Goal: Task Accomplishment & Management: Use online tool/utility

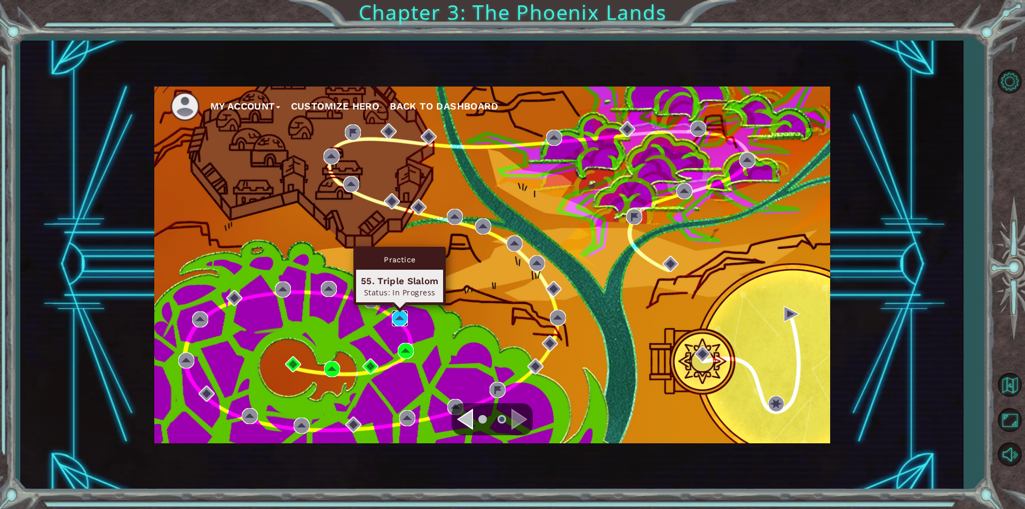
click at [399, 323] on img at bounding box center [400, 318] width 16 height 16
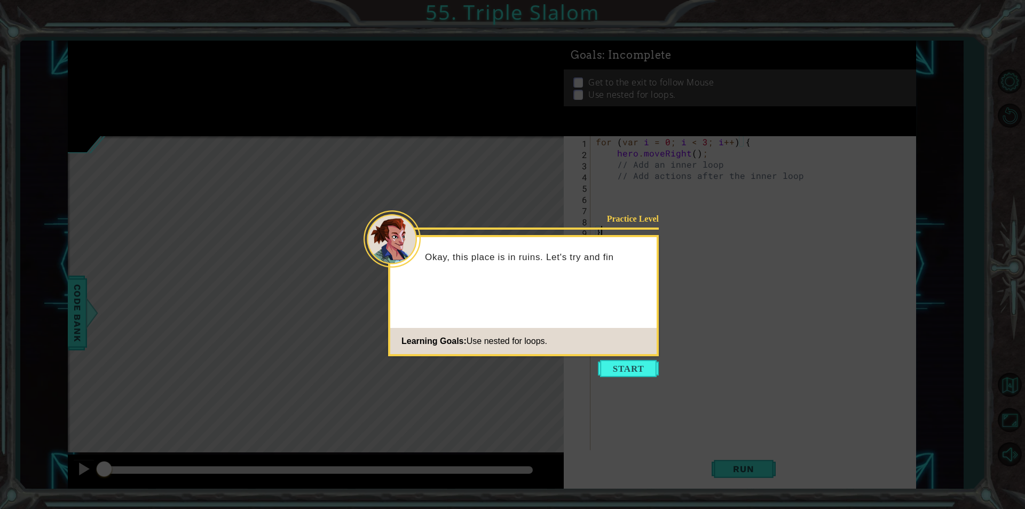
click at [624, 377] on icon at bounding box center [512, 254] width 1025 height 509
click at [635, 365] on button "Start" at bounding box center [628, 368] width 61 height 17
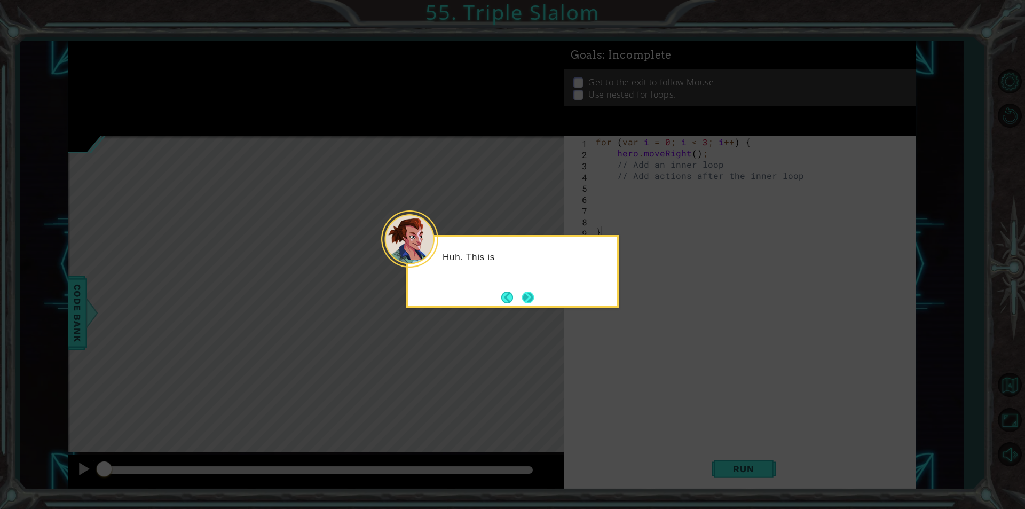
click at [525, 299] on button "Next" at bounding box center [528, 297] width 12 height 12
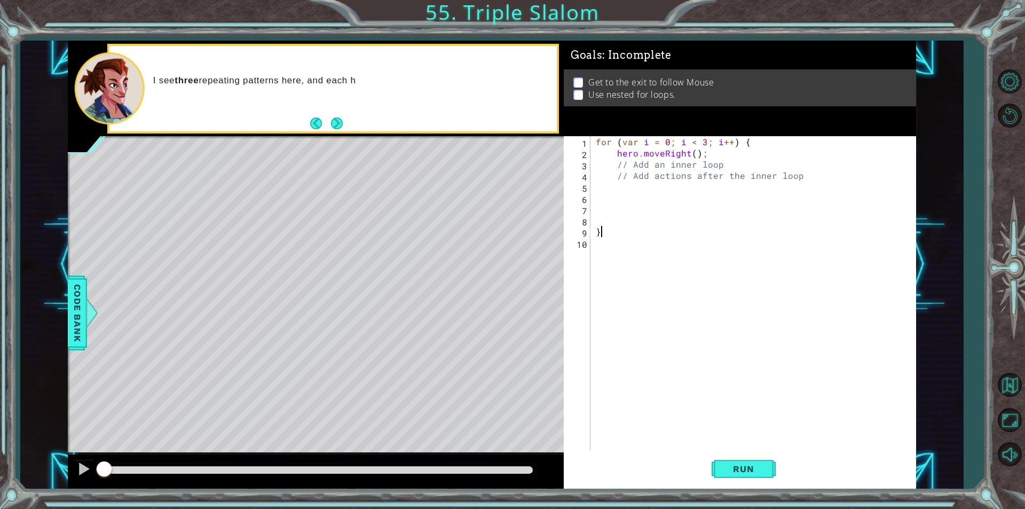
click at [661, 193] on div "for ( var i = 0 ; i < 3 ; i ++ ) { hero . moveRight ( ) ; // Add an inner loop …" at bounding box center [755, 304] width 324 height 336
click at [658, 188] on div "for ( var i = 0 ; i < 3 ; i ++ ) { hero . moveRight ( ) ; // Add an inner loop …" at bounding box center [755, 304] width 324 height 336
click at [687, 156] on div "for ( var i = 0 ; i < 3 ; i ++ ) { hero . moveRight ( ) ; // Add an inner loop …" at bounding box center [755, 304] width 324 height 336
type textarea "hero.moveRight();"
click at [692, 152] on div "for ( var i = 0 ; i < 3 ; i ++ ) { hero . moveRight ( ) ; // Add an inner loop …" at bounding box center [755, 304] width 324 height 336
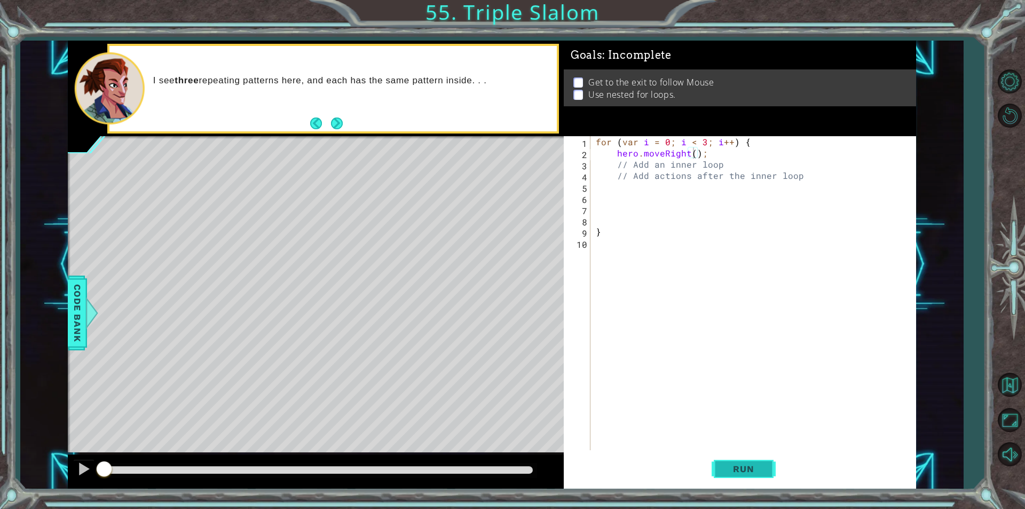
click at [746, 470] on span "Run" at bounding box center [743, 468] width 42 height 11
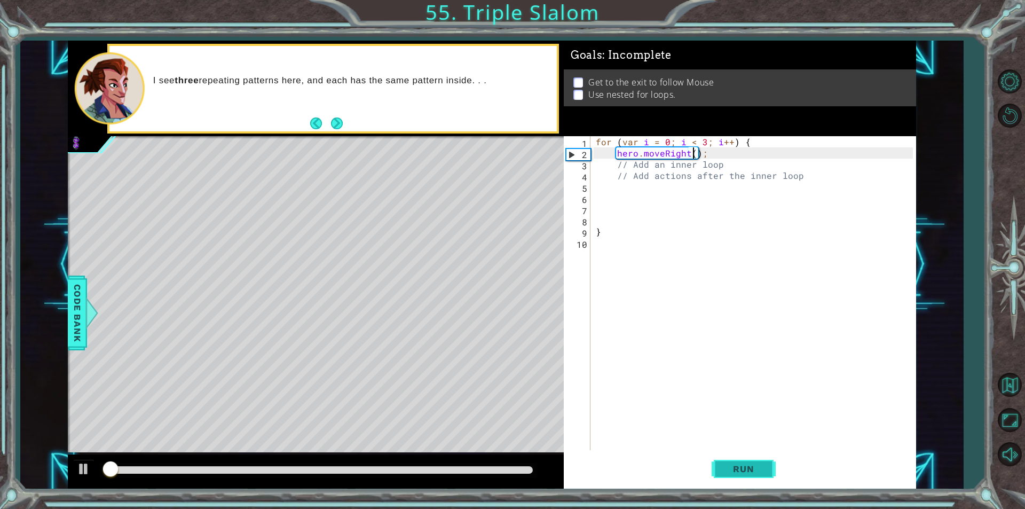
click at [761, 472] on span "Run" at bounding box center [743, 468] width 42 height 11
click at [650, 187] on div "for ( var i = 0 ; i < 3 ; i ++ ) { hero . moveRight ( ) ; // Add an inner loop …" at bounding box center [755, 304] width 324 height 336
click at [716, 173] on div "for ( var i = 0 ; i < 3 ; i ++ ) { hero . moveRight ( ) ; // Add an inner loop …" at bounding box center [755, 304] width 324 height 336
click at [734, 149] on div "for ( var i = 0 ; i < 3 ; i ++ ) { hero . moveRight ( ) ; // Add an inner loop …" at bounding box center [755, 304] width 324 height 336
type textarea "hero.moveRight();"
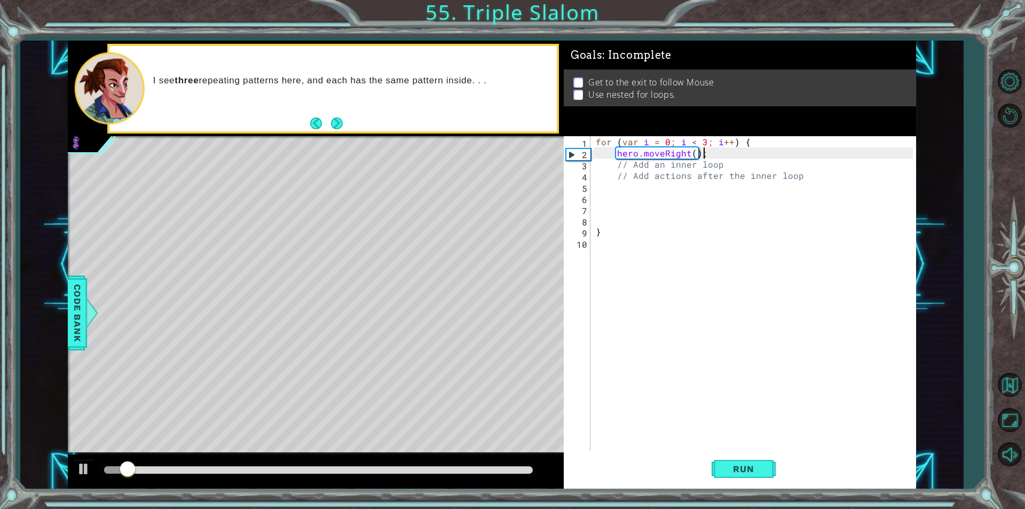
click at [661, 194] on div "for ( var i = 0 ; i < 3 ; i ++ ) { hero . moveRight ( ) ; // Add an inner loop …" at bounding box center [755, 304] width 324 height 336
click at [658, 182] on div "for ( var i = 0 ; i < 3 ; i ++ ) { hero . moveRight ( ) ; // Add an inner loop …" at bounding box center [755, 304] width 324 height 336
click at [77, 313] on span "Code Bank" at bounding box center [77, 312] width 17 height 65
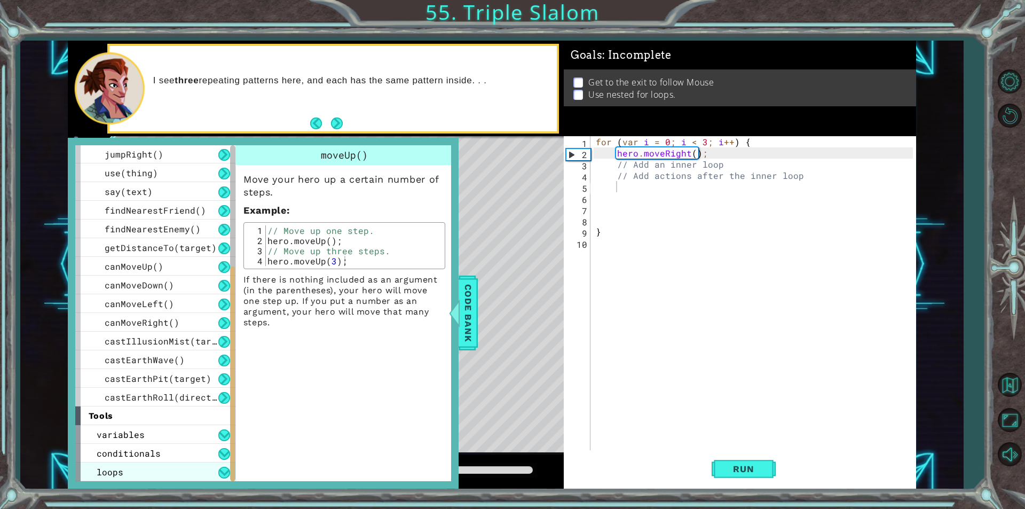
click at [132, 464] on div "loops" at bounding box center [155, 471] width 160 height 19
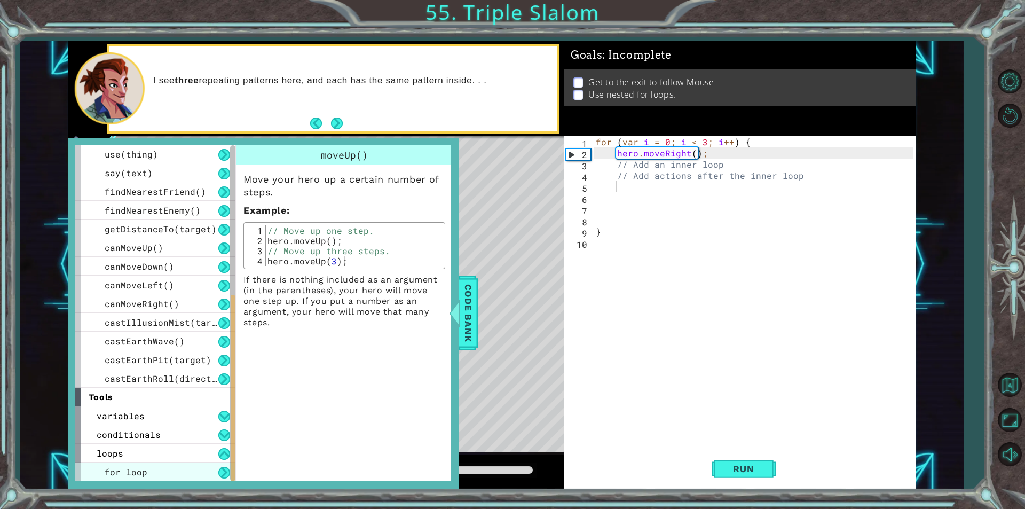
click at [132, 472] on span "for loop" at bounding box center [126, 471] width 43 height 11
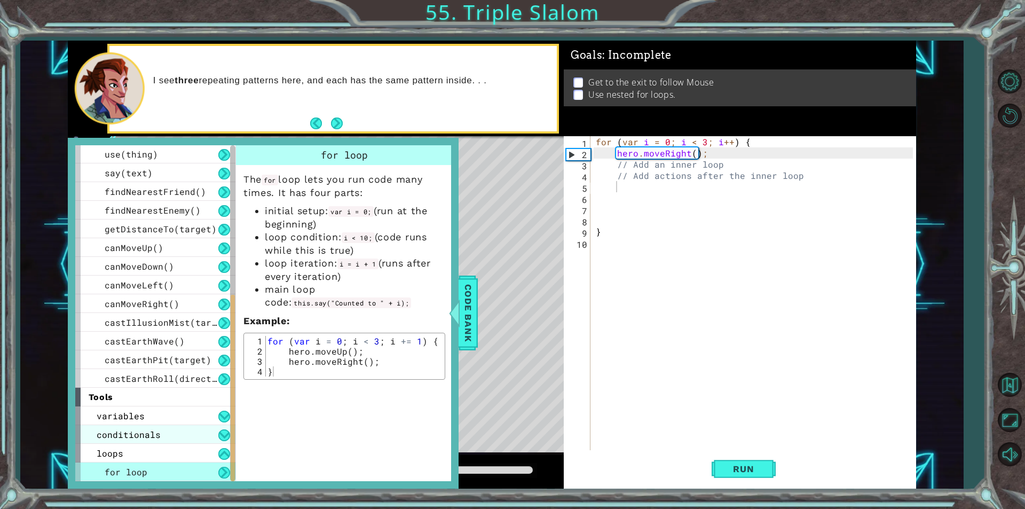
click at [170, 425] on div "conditionals" at bounding box center [155, 434] width 160 height 19
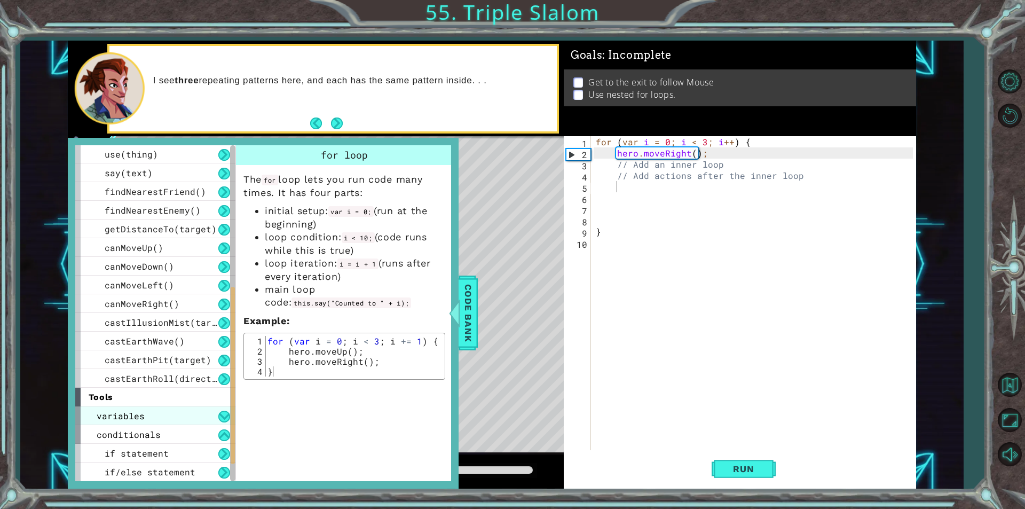
click at [166, 409] on div "variables" at bounding box center [155, 415] width 160 height 19
click at [149, 425] on div "assignment" at bounding box center [155, 434] width 160 height 19
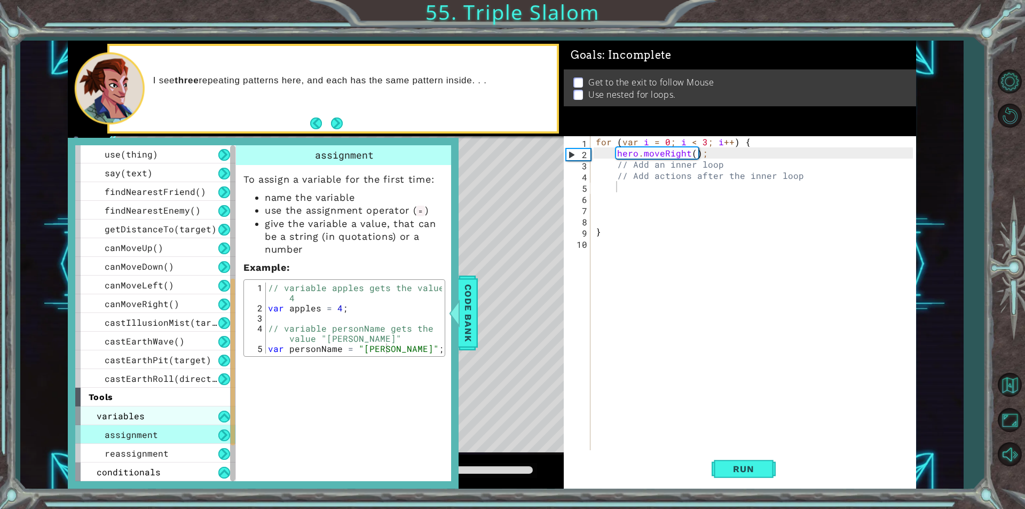
click at [150, 413] on div "variables" at bounding box center [155, 415] width 160 height 19
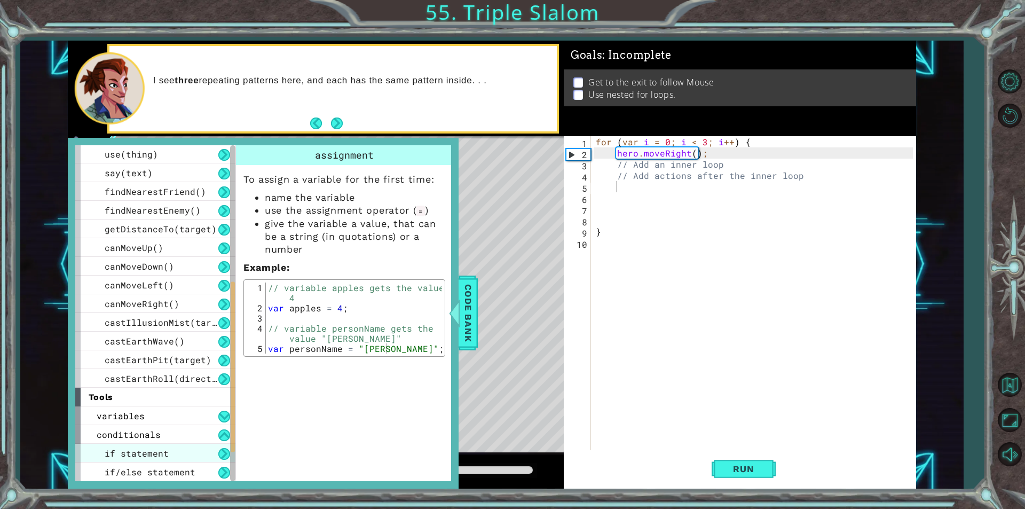
click at [155, 449] on span "if statement" at bounding box center [137, 452] width 64 height 11
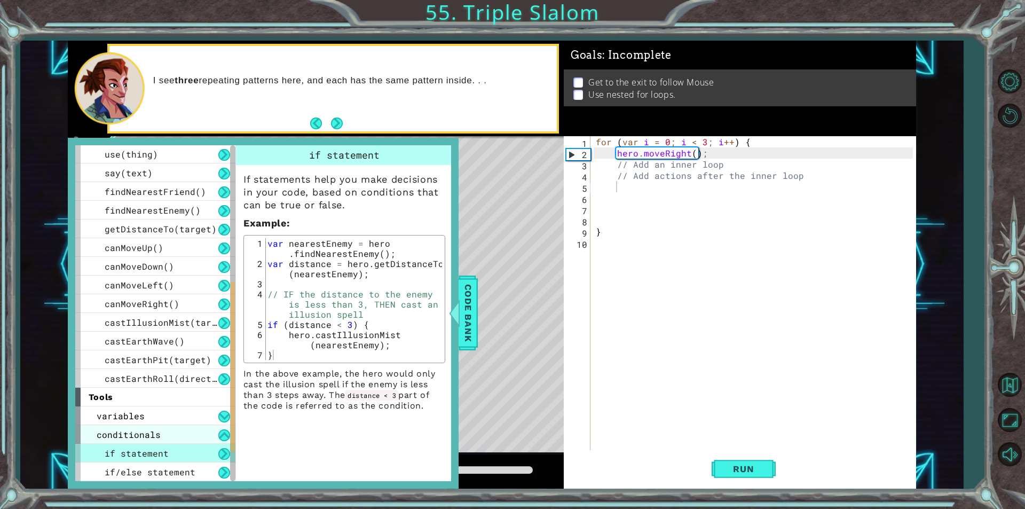
click at [157, 437] on span "conditionals" at bounding box center [129, 434] width 64 height 11
click at [160, 449] on div "loops" at bounding box center [155, 453] width 160 height 19
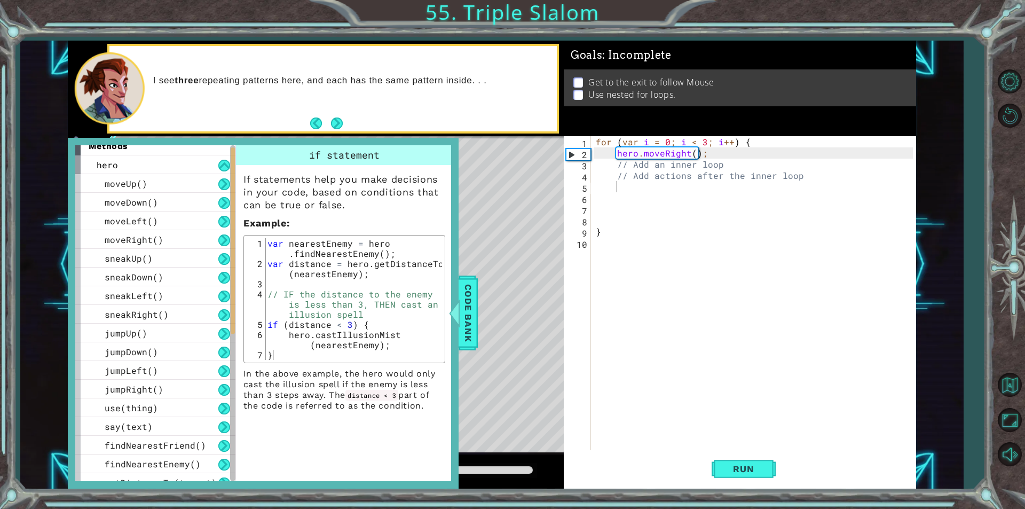
scroll to position [0, 0]
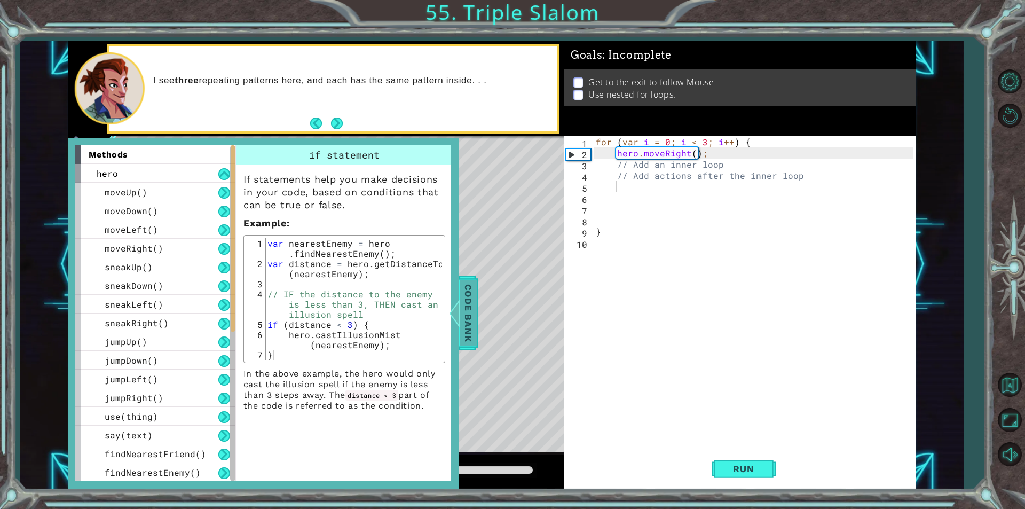
click at [472, 313] on span "Code Bank" at bounding box center [468, 312] width 17 height 65
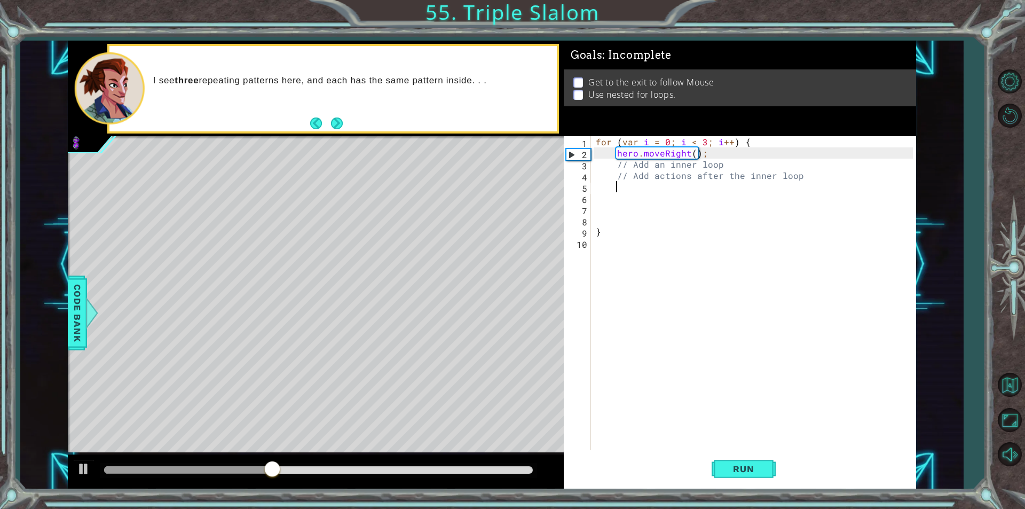
click at [661, 182] on div "for ( var i = 0 ; i < 3 ; i ++ ) { hero . moveRight ( ) ; // Add an inner loop …" at bounding box center [755, 304] width 324 height 336
click at [307, 131] on div "I see three repeating patterns here, and each has the same pattern inside. . ." at bounding box center [332, 88] width 447 height 85
click at [313, 124] on button "Back" at bounding box center [320, 123] width 21 height 12
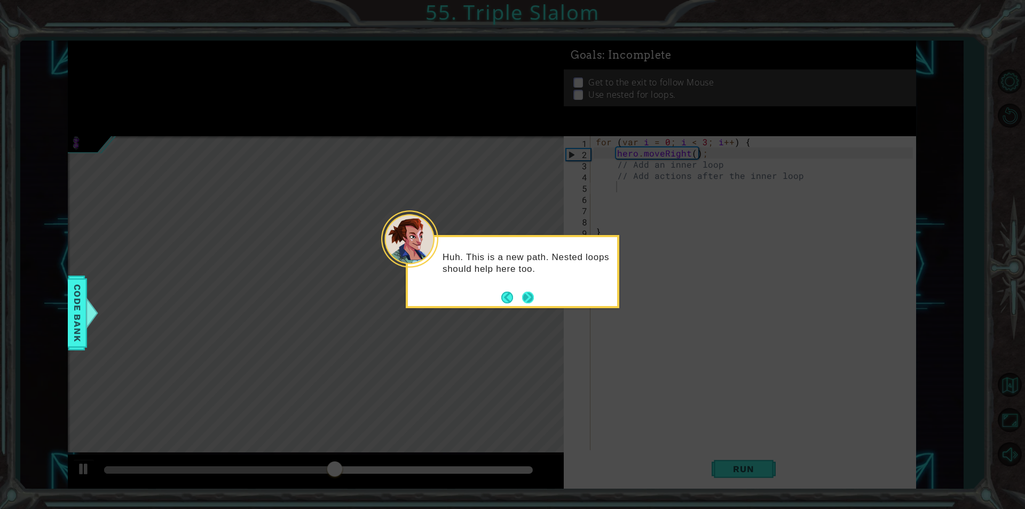
click at [529, 291] on button "Next" at bounding box center [528, 297] width 12 height 12
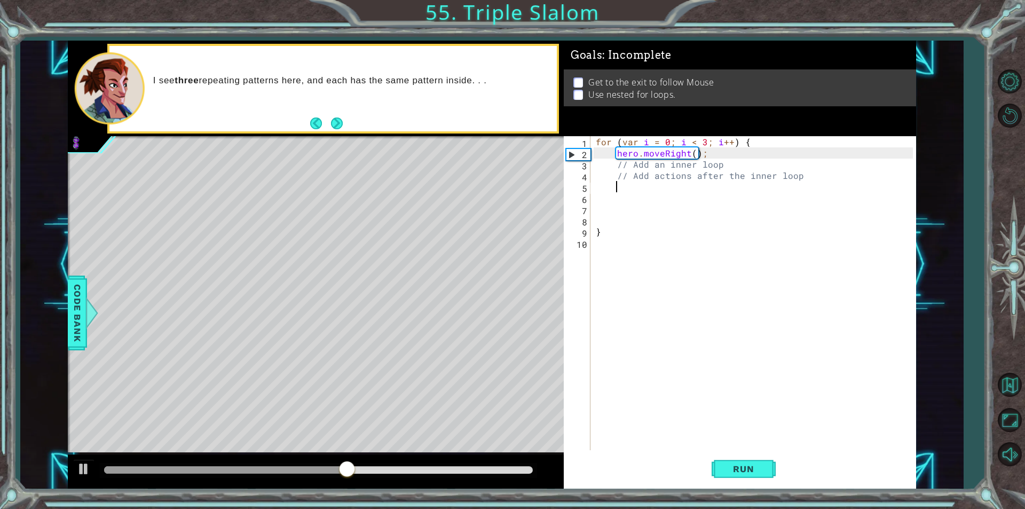
click at [660, 190] on div "for ( var i = 0 ; i < 3 ; i ++ ) { hero . moveRight ( ) ; // Add an inner loop …" at bounding box center [755, 304] width 324 height 336
type textarea "f"
paste textarea "for (var i = 0; i < 3; i += 1) {"
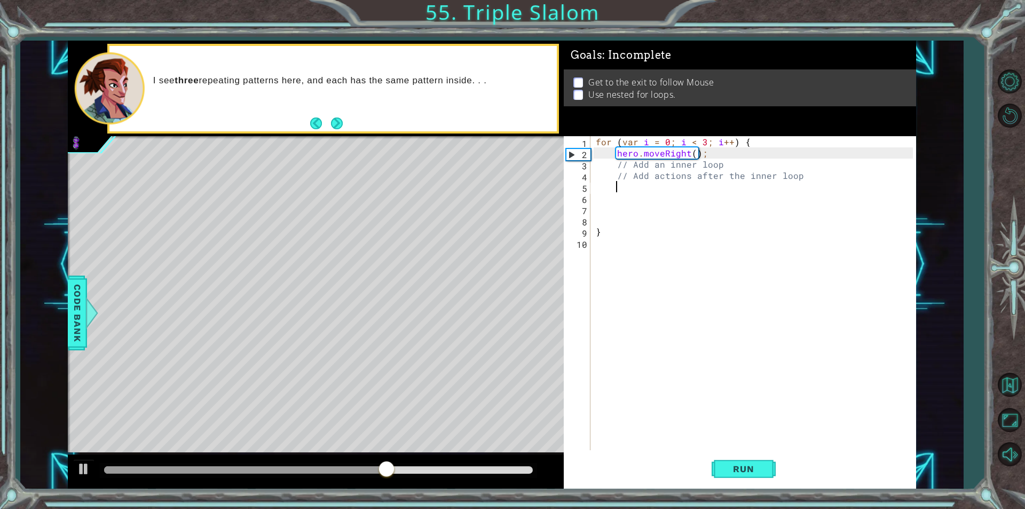
type textarea "for (var i = 0; i < 3; i += 1) {"
type textarea "d"
type textarea "hero.moveDown()"
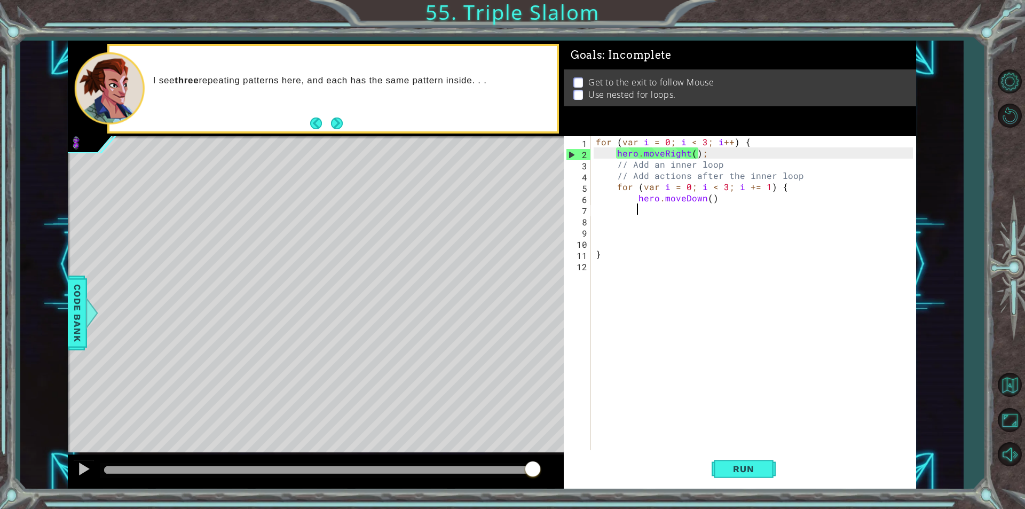
type textarea "L"
type textarea "hero.moveLeft()"
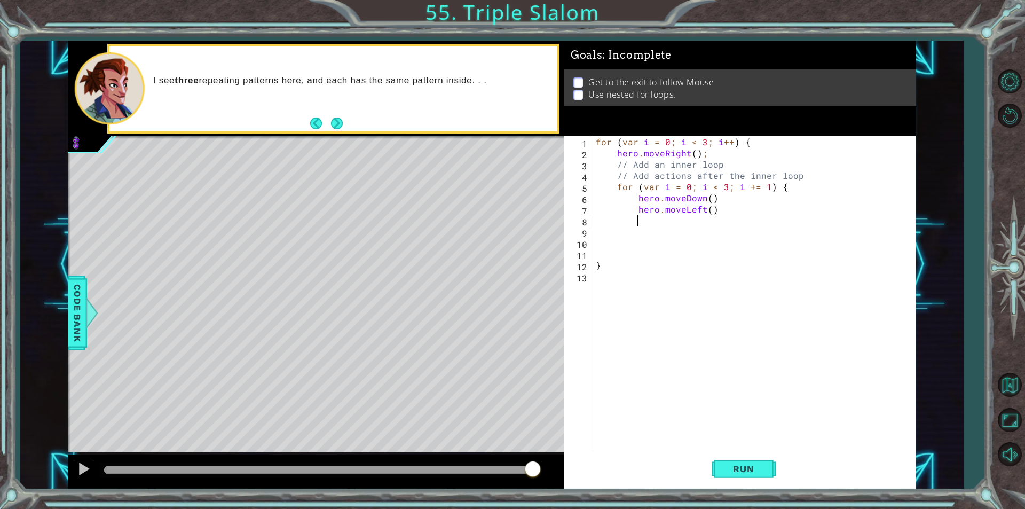
type textarea "H"
type textarea "hero.moveRight()"
type textarea "{"
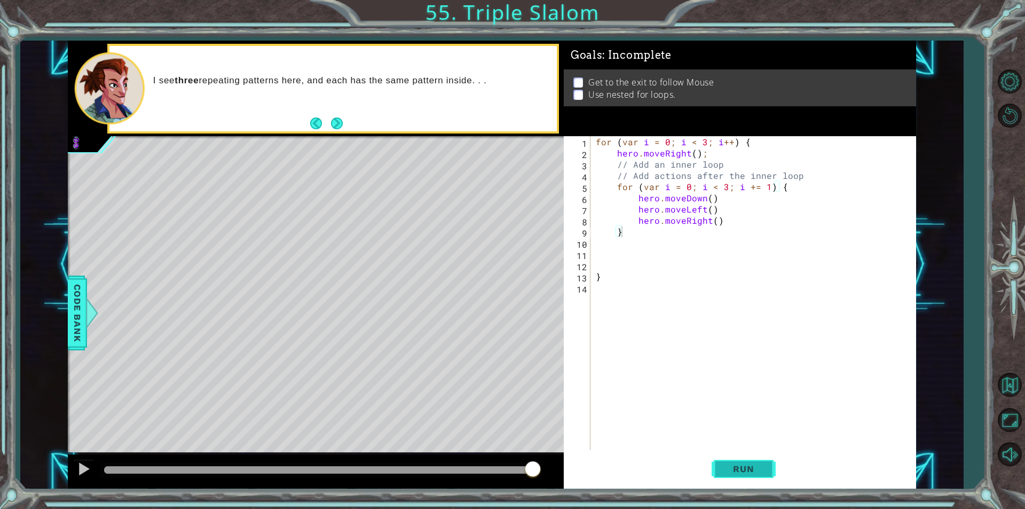
click at [761, 463] on span "Run" at bounding box center [743, 468] width 42 height 11
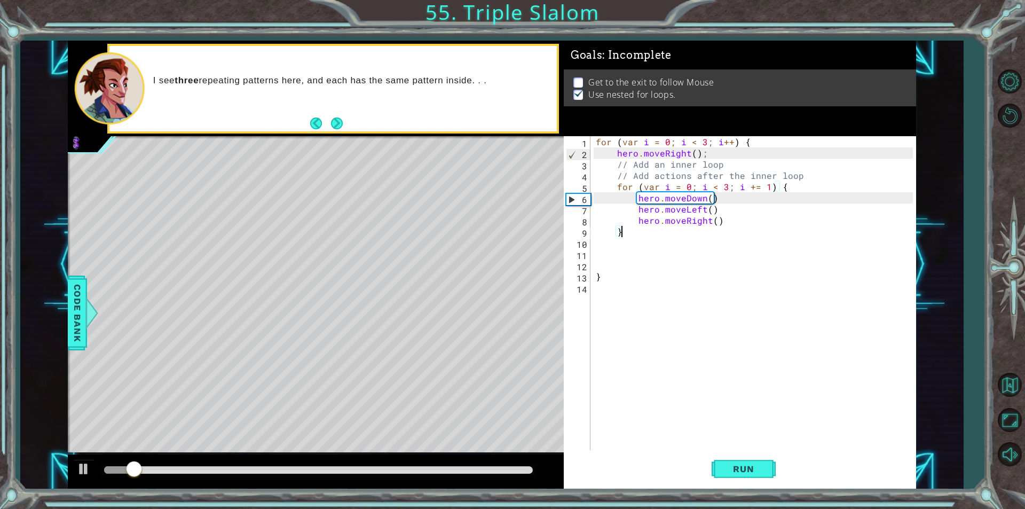
click at [690, 157] on div "for ( var i = 0 ; i < 3 ; i ++ ) { hero . moveRight ( ) ; // Add an inner loop …" at bounding box center [755, 304] width 324 height 336
click at [695, 157] on div "for ( var i = 0 ; i < 3 ; i ++ ) { hero . moveRight ( ) ; // Add an inner loop …" at bounding box center [755, 304] width 324 height 336
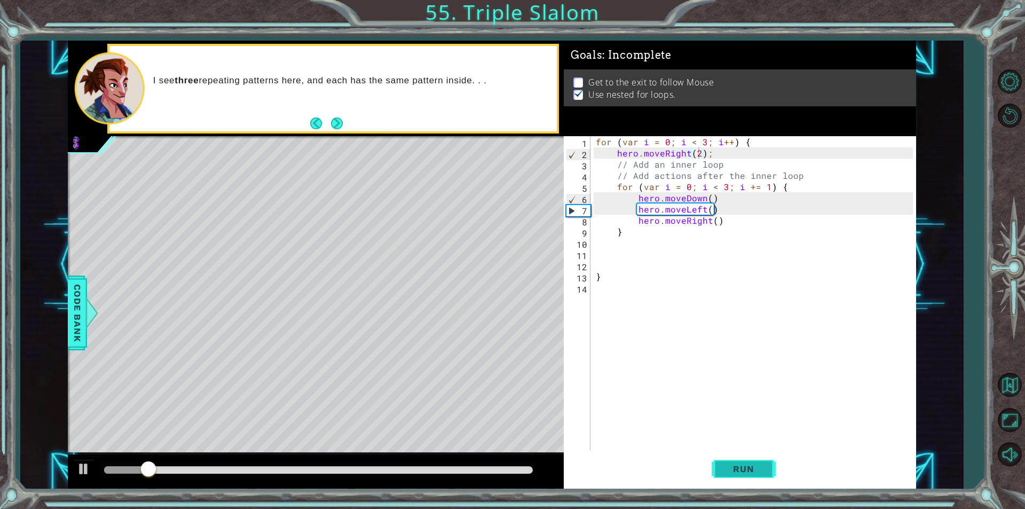
click at [735, 472] on span "Run" at bounding box center [743, 468] width 42 height 11
click at [731, 207] on div "for ( var i = 0 ; i < 3 ; i ++ ) { hero . moveRight ( 2 ) ; // Add an inner loo…" at bounding box center [755, 304] width 324 height 336
type textarea "hero.moveLeft()"
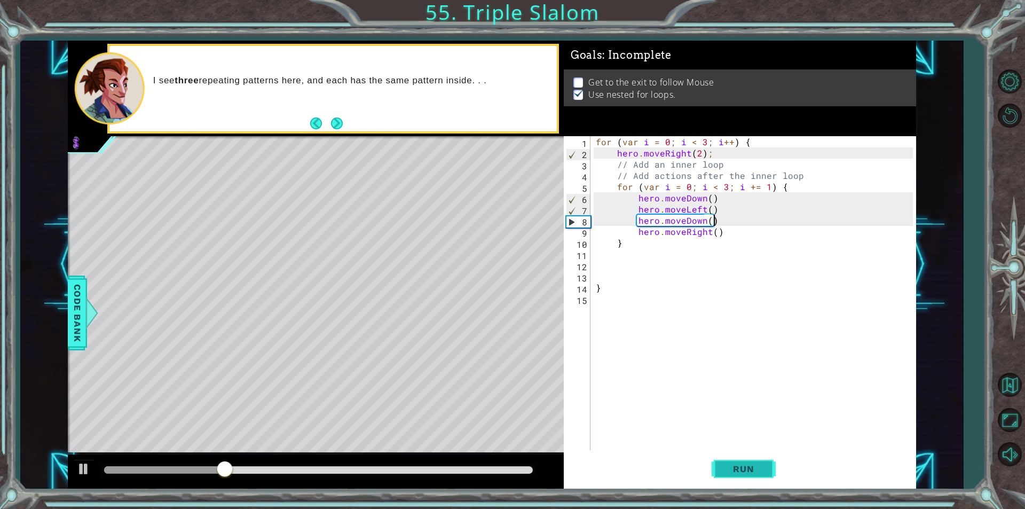
type textarea "hero.moveDown()"
click at [748, 461] on button "Run" at bounding box center [743, 468] width 64 height 35
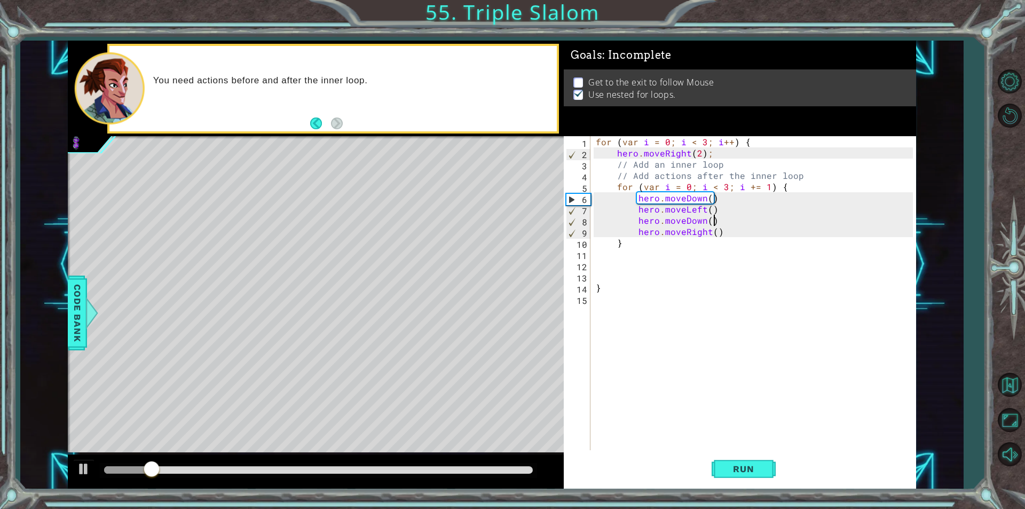
scroll to position [0, 0]
drag, startPoint x: 738, startPoint y: 384, endPoint x: 680, endPoint y: 373, distance: 58.7
click at [680, 373] on div "for ( var i = 0 ; i < 3 ; i ++ ) { hero . moveRight ( 2 ) ; // Add an inner loo…" at bounding box center [755, 304] width 324 height 336
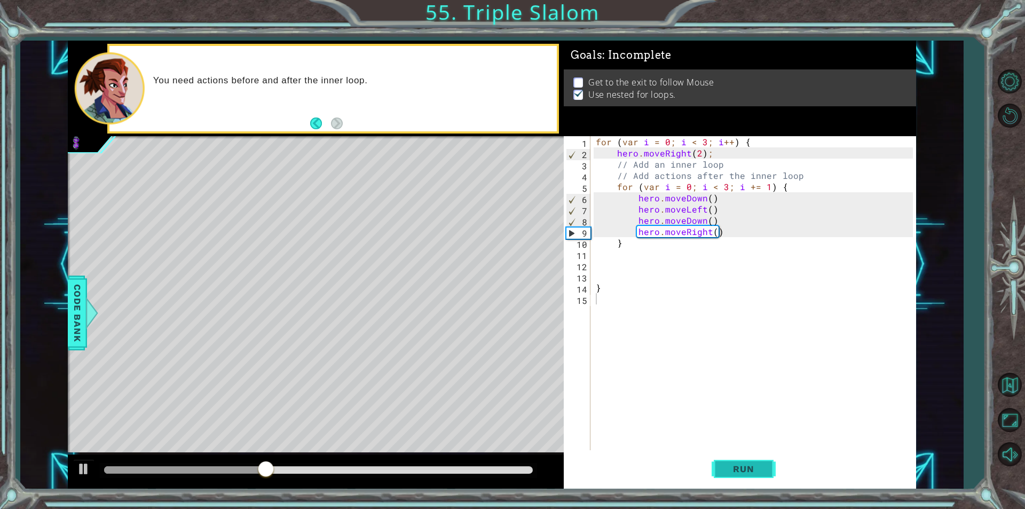
click at [731, 462] on button "Run" at bounding box center [743, 468] width 64 height 35
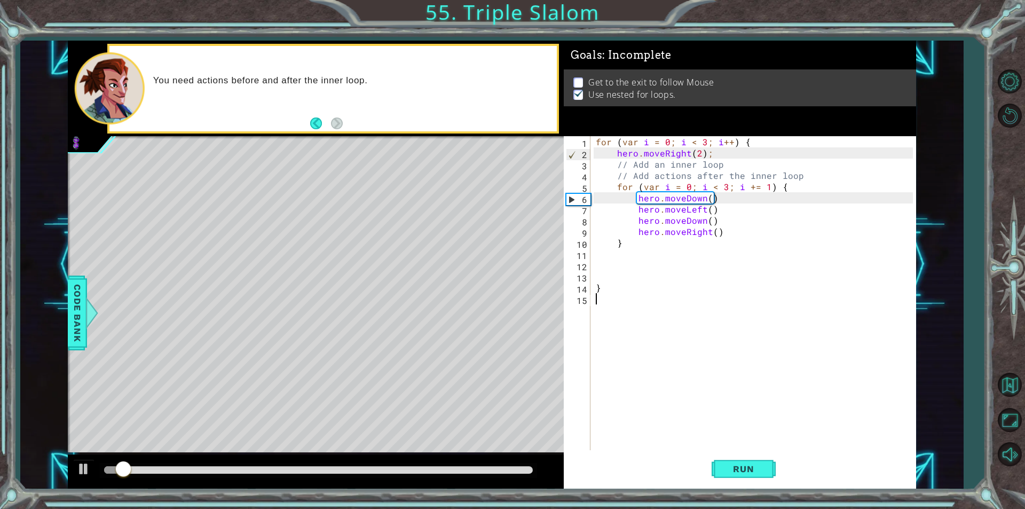
click at [634, 275] on div "for ( var i = 0 ; i < 3 ; i ++ ) { hero . moveRight ( 2 ) ; // Add an inner loo…" at bounding box center [755, 304] width 324 height 336
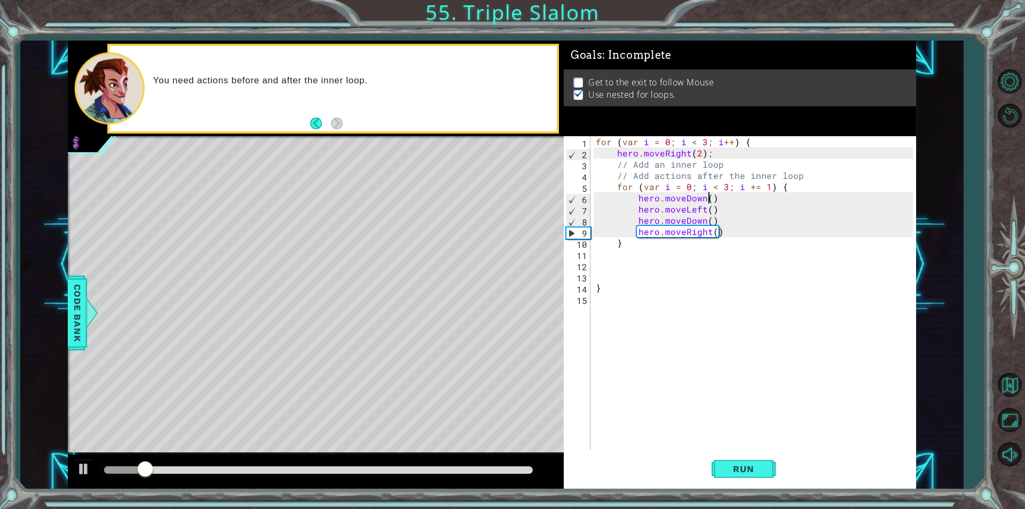
click at [707, 203] on div "for ( var i = 0 ; i < 3 ; i ++ ) { hero . moveRight ( 2 ) ; // Add an inner loo…" at bounding box center [755, 304] width 324 height 336
click at [709, 212] on div "for ( var i = 0 ; i < 3 ; i ++ ) { hero . moveRight ( 2 ) ; // Add an inner loo…" at bounding box center [755, 304] width 324 height 336
click at [710, 222] on div "for ( var i = 0 ; i < 3 ; i ++ ) { hero . moveRight ( 2 ) ; // Add an inner loo…" at bounding box center [755, 304] width 324 height 336
click at [714, 234] on div "for ( var i = 0 ; i < 3 ; i ++ ) { hero . moveRight ( 2 ) ; // Add an inner loo…" at bounding box center [755, 304] width 324 height 336
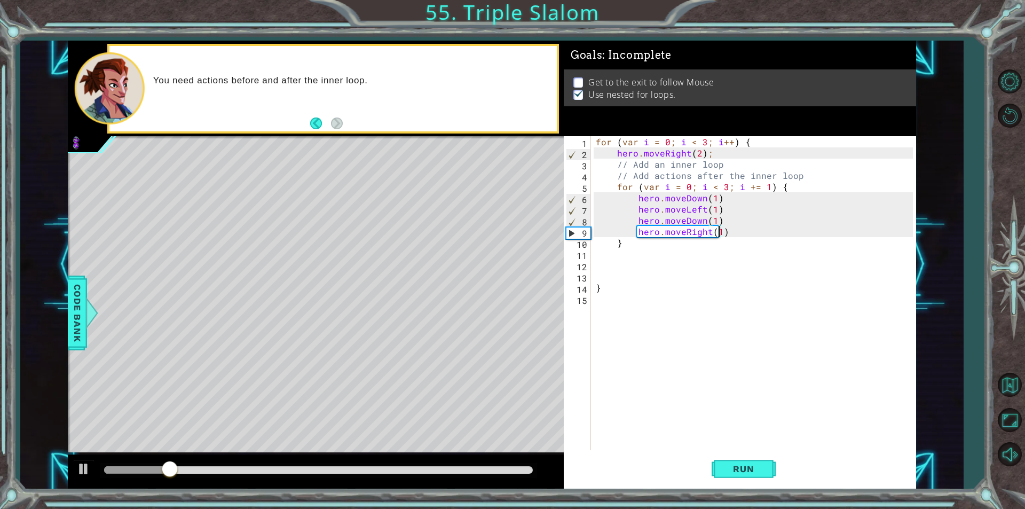
click at [734, 203] on div "for ( var i = 0 ; i < 3 ; i ++ ) { hero . moveRight ( 2 ) ; // Add an inner loo…" at bounding box center [755, 304] width 324 height 336
click at [737, 211] on div "for ( var i = 0 ; i < 3 ; i ++ ) { hero . moveRight ( 2 ) ; // Add an inner loo…" at bounding box center [755, 304] width 324 height 336
click at [736, 222] on div "for ( var i = 0 ; i < 3 ; i ++ ) { hero . moveRight ( 2 ) ; // Add an inner loo…" at bounding box center [755, 304] width 324 height 336
click at [735, 236] on div "for ( var i = 0 ; i < 3 ; i ++ ) { hero . moveRight ( 2 ) ; // Add an inner loo…" at bounding box center [755, 304] width 324 height 336
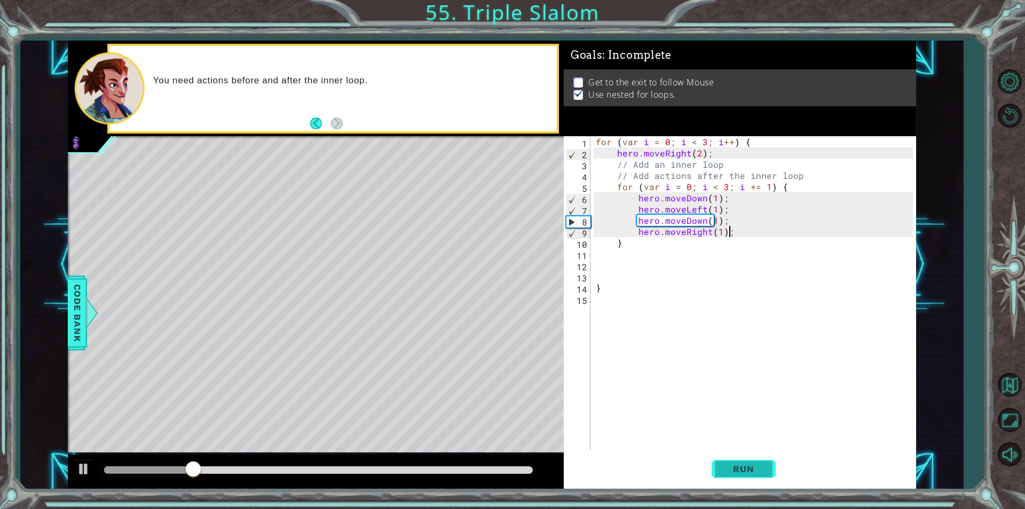
type textarea "hero.moveRight(1);"
click at [729, 477] on button "Run" at bounding box center [743, 468] width 64 height 35
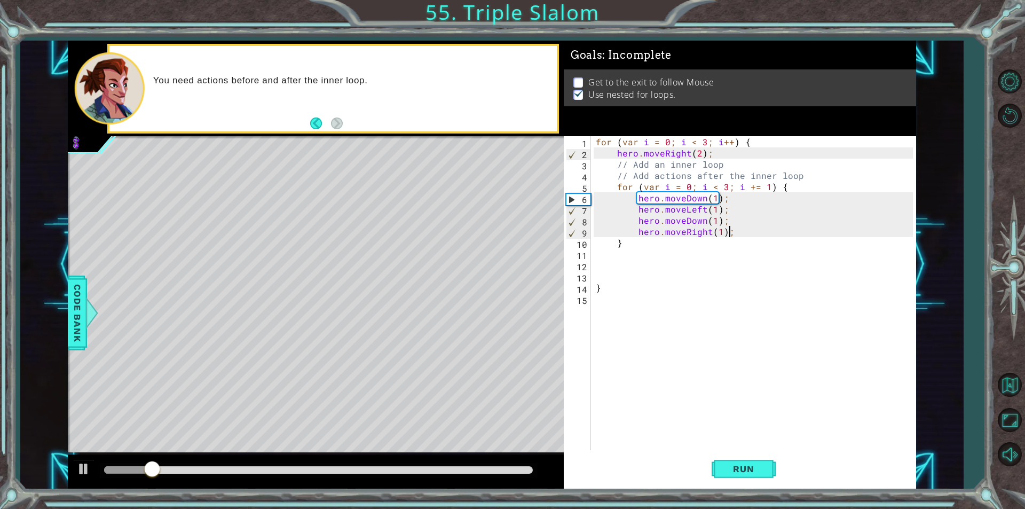
click at [688, 256] on div "for ( var i = 0 ; i < 3 ; i ++ ) { hero . moveRight ( 2 ) ; // Add an inner loo…" at bounding box center [755, 304] width 324 height 336
click at [664, 267] on div "for ( var i = 0 ; i < 3 ; i ++ ) { hero . moveRight ( 2 ) ; // Add an inner loo…" at bounding box center [755, 304] width 324 height 336
click at [647, 257] on div "for ( var i = 0 ; i < 3 ; i ++ ) { hero . moveRight ( 2 ) ; // Add an inner loo…" at bounding box center [755, 304] width 324 height 336
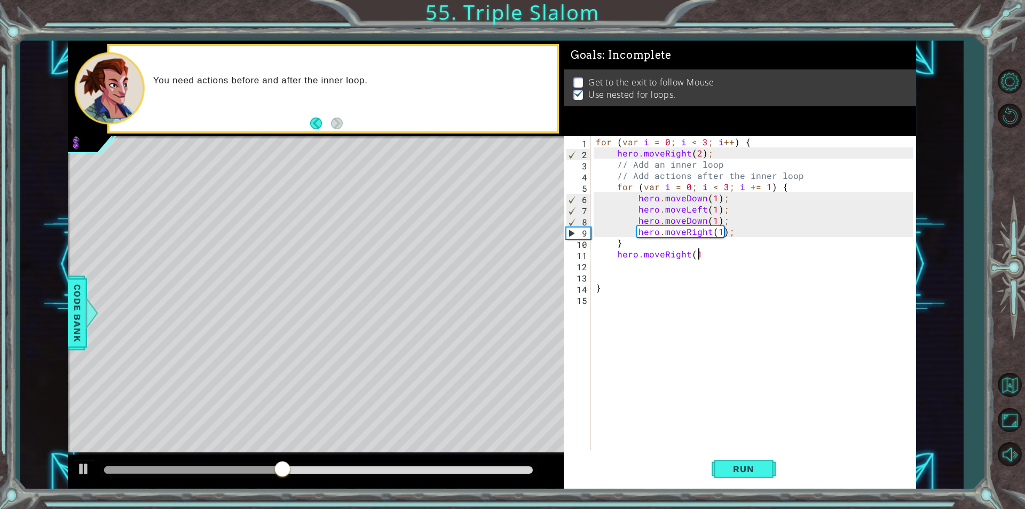
scroll to position [0, 6]
type textarea "hero.moveRight()"
type textarea "hero.move"
click at [613, 289] on div "for ( var i = 0 ; i < 3 ; i ++ ) { hero . moveRight ( 2 ) ; // Add an inner loo…" at bounding box center [755, 304] width 324 height 336
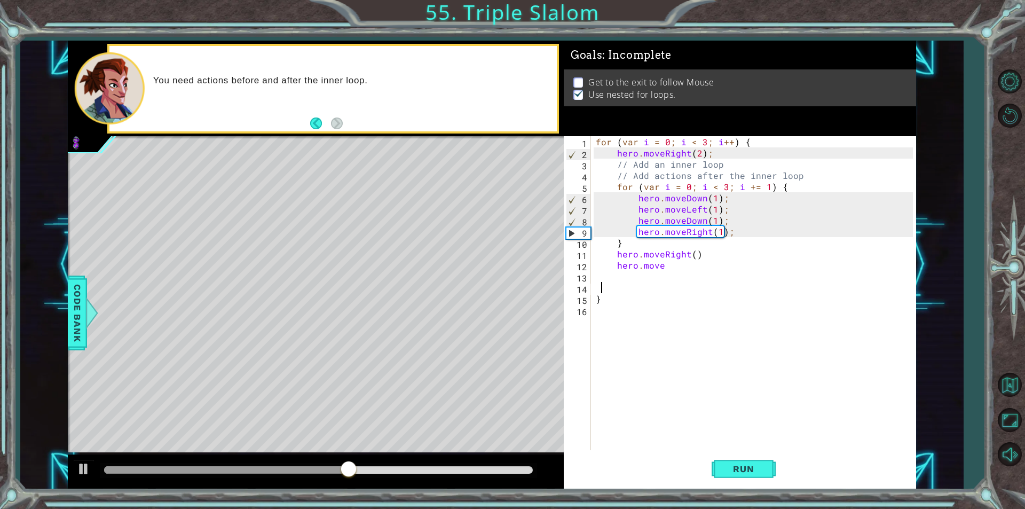
scroll to position [0, 0]
click at [684, 270] on div "for ( var i = 0 ; i < 3 ; i ++ ) { hero . moveRight ( 2 ) ; // Add an inner loo…" at bounding box center [755, 304] width 324 height 336
type textarea "hero.moveUp"
click at [652, 281] on div "for ( var i = 0 ; i < 3 ; i ++ ) { hero . moveRight ( 2 ) ; // Add an inner loo…" at bounding box center [755, 304] width 324 height 336
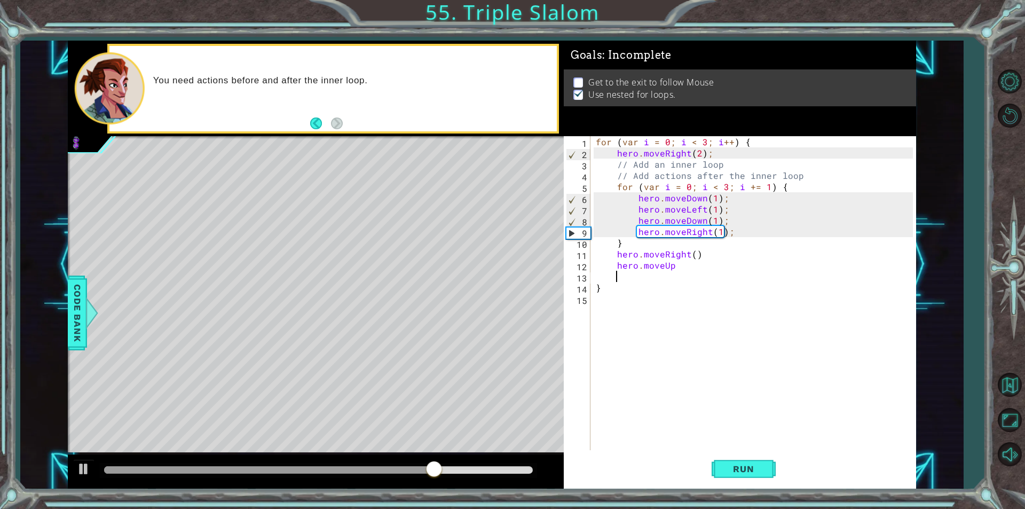
scroll to position [0, 0]
click at [700, 268] on div "for ( var i = 0 ; i < 3 ; i ++ ) { hero . moveRight ( 2 ) ; // Add an inner loo…" at bounding box center [755, 304] width 324 height 336
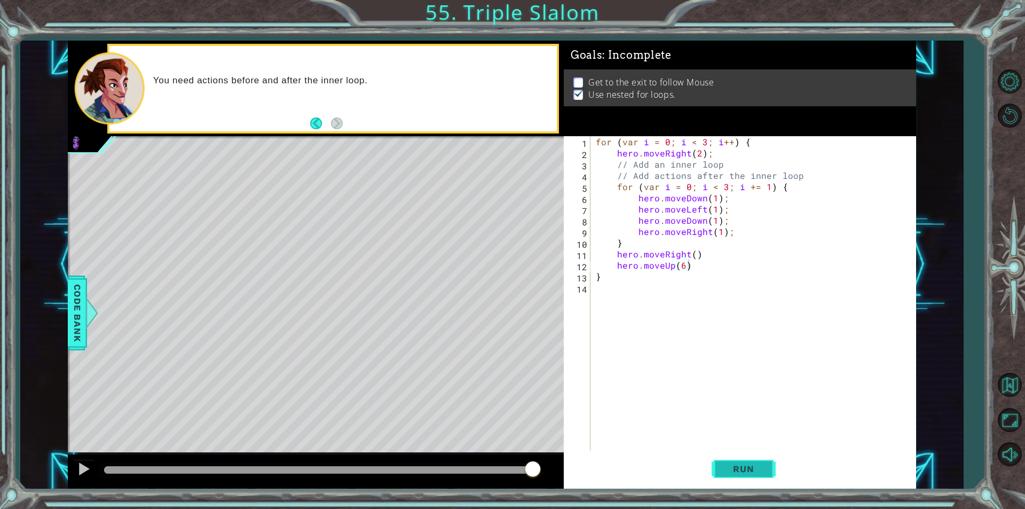
click at [748, 462] on button "Run" at bounding box center [743, 468] width 64 height 35
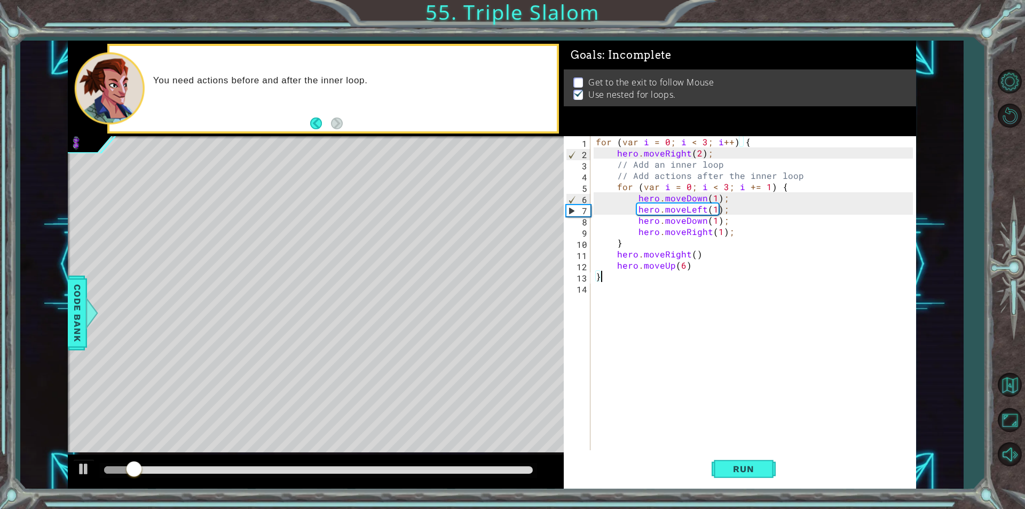
click at [654, 279] on div "for ( var i = 0 ; i < 3 ; i ++ ) { hero . moveRight ( 2 ) ; // Add an inner loo…" at bounding box center [755, 304] width 324 height 336
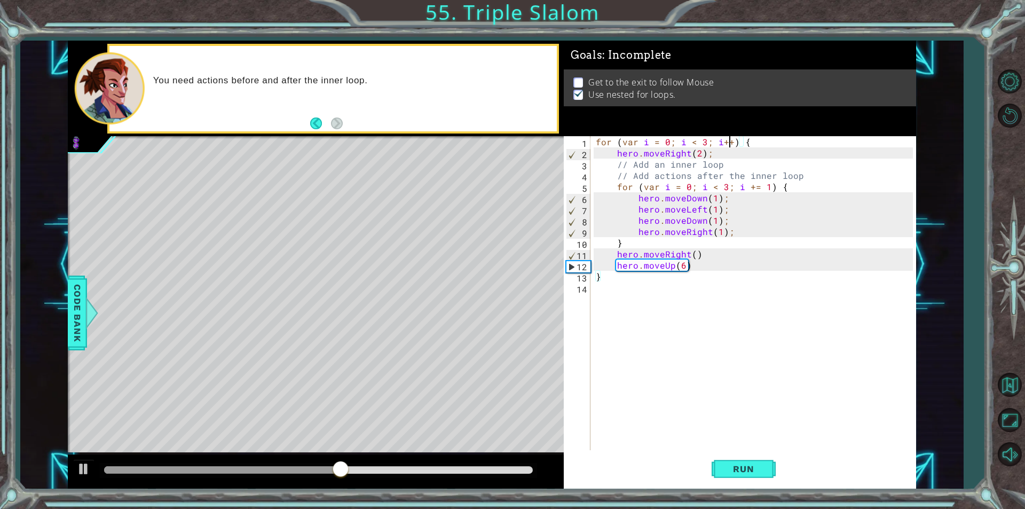
click at [730, 140] on div "for ( var i = 0 ; i < 3 ; i ++ ) { hero . moveRight ( 2 ) ; // Add an inner loo…" at bounding box center [755, 304] width 324 height 336
click at [733, 478] on button "Run" at bounding box center [743, 468] width 64 height 35
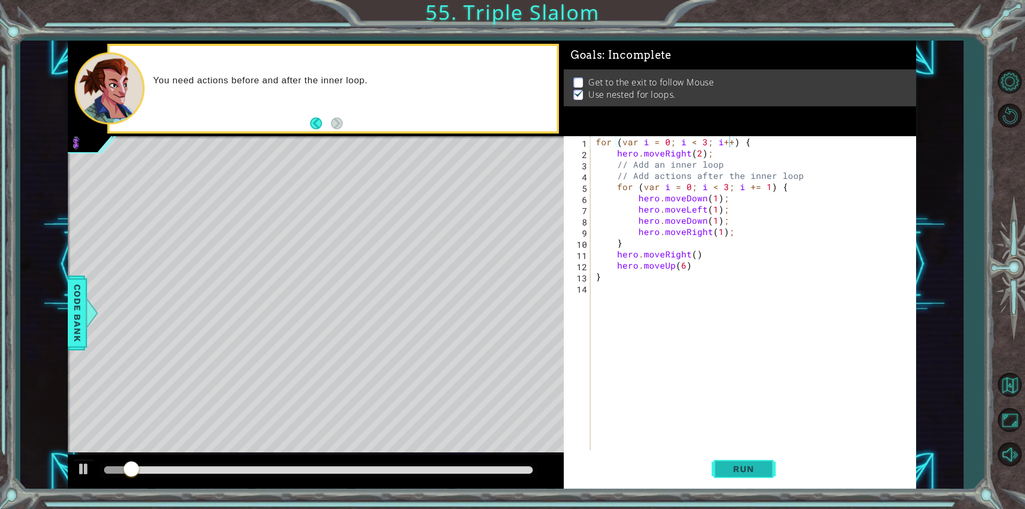
click at [756, 475] on button "Run" at bounding box center [743, 468] width 64 height 35
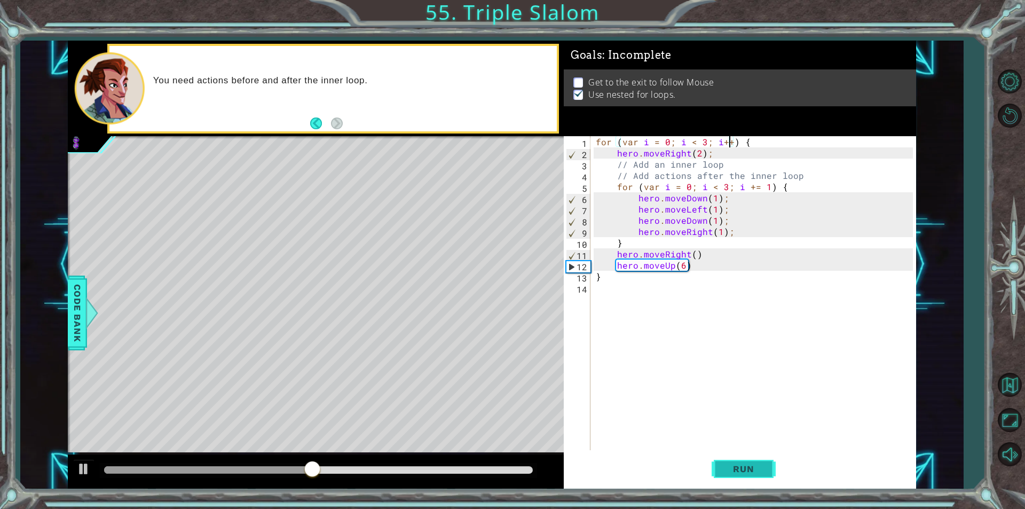
click at [740, 472] on span "Run" at bounding box center [743, 468] width 42 height 11
click at [741, 466] on span "Run" at bounding box center [743, 468] width 42 height 11
click at [700, 140] on div "for ( var i = 0 ; i < 3 ; i ++ ) { hero . moveRight ( 2 ) ; // Add an inner loo…" at bounding box center [755, 304] width 324 height 336
click at [704, 140] on div "for ( var i = 0 ; i < 3 ; i ++ ) { hero . moveRight ( 2 ) ; // Add an inner loo…" at bounding box center [755, 304] width 324 height 336
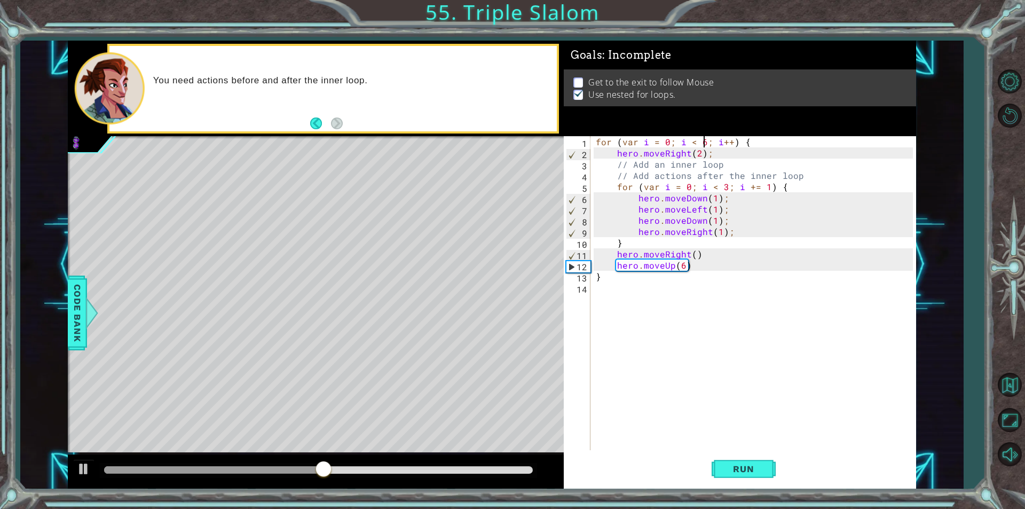
scroll to position [0, 6]
type textarea "for (var i = 0; i < 6; i++) {"
click at [774, 465] on button "Run" at bounding box center [743, 468] width 64 height 35
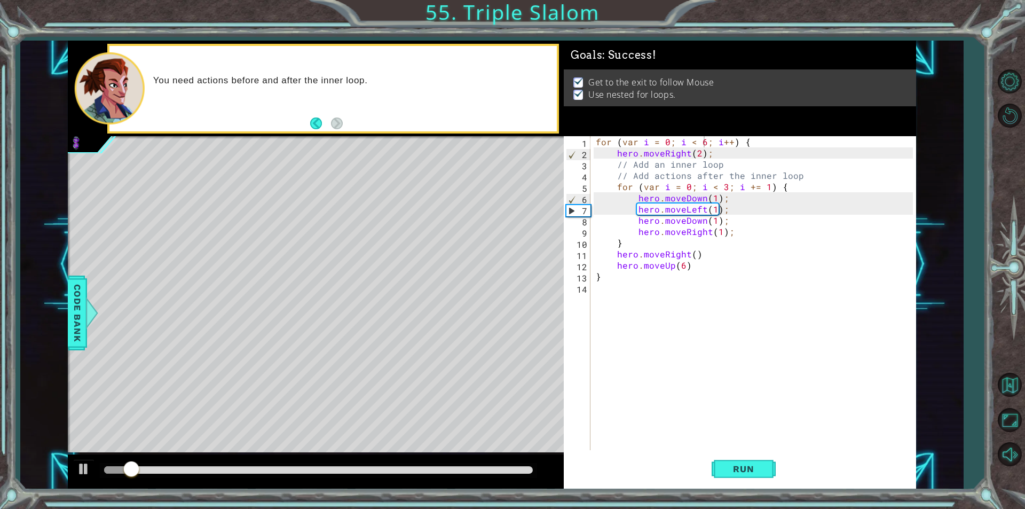
drag, startPoint x: 362, startPoint y: 464, endPoint x: 408, endPoint y: 464, distance: 46.4
click at [408, 464] on div at bounding box center [318, 470] width 437 height 15
click at [411, 464] on div at bounding box center [318, 470] width 437 height 15
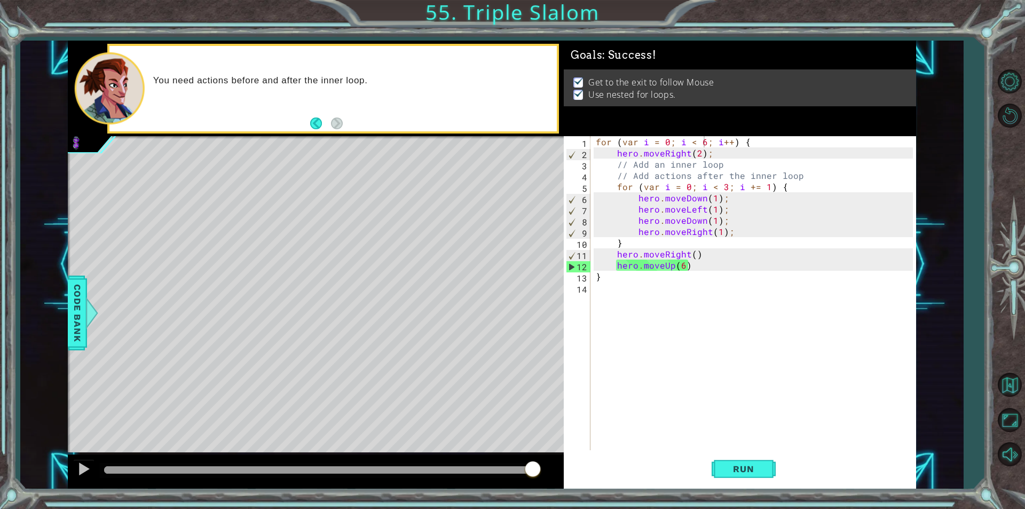
drag, startPoint x: 415, startPoint y: 468, endPoint x: 552, endPoint y: 457, distance: 137.6
click at [552, 457] on body "1 ההההההההההההההההההההההההההההההההההההההההההההההההההההההההההההההההההההההההההההה…" at bounding box center [512, 254] width 1025 height 509
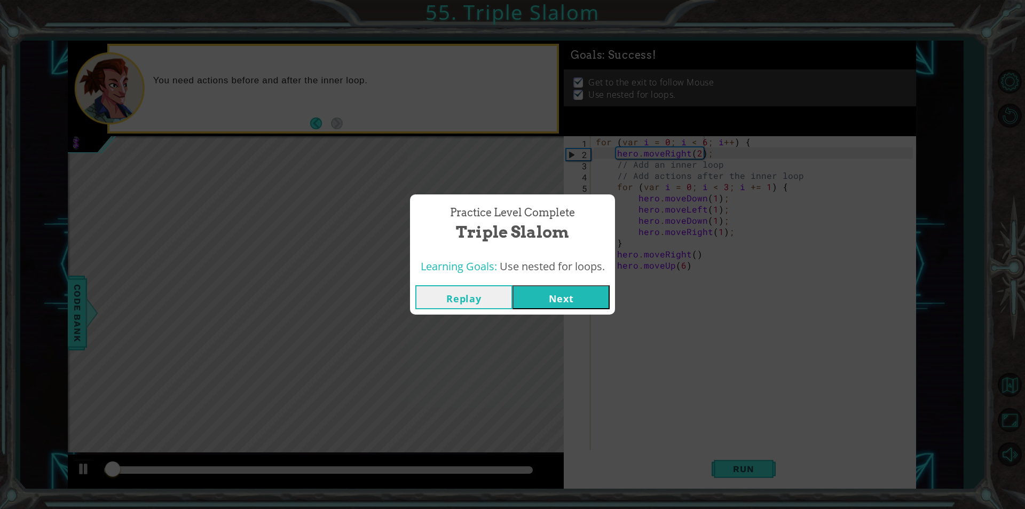
click at [543, 297] on button "Next" at bounding box center [560, 297] width 97 height 24
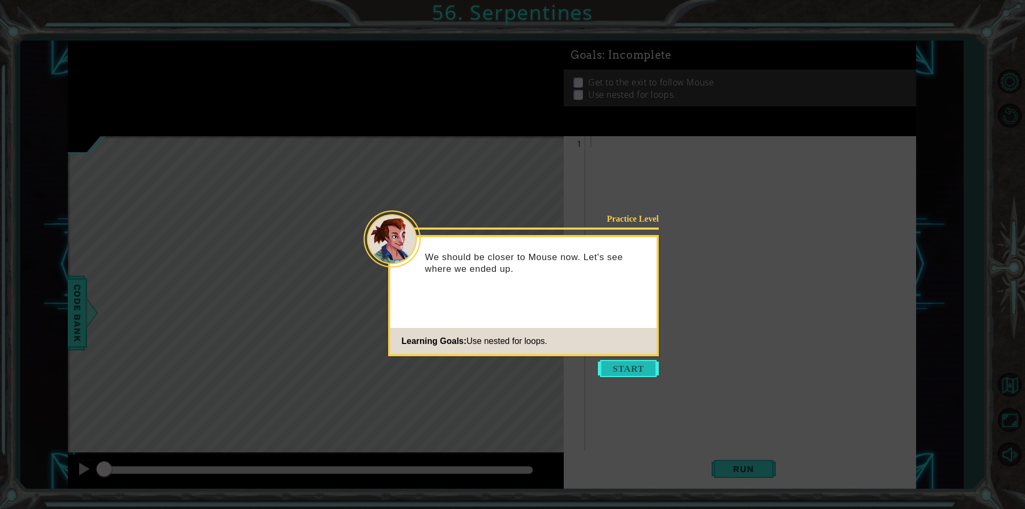
click at [615, 371] on button "Start" at bounding box center [628, 368] width 61 height 17
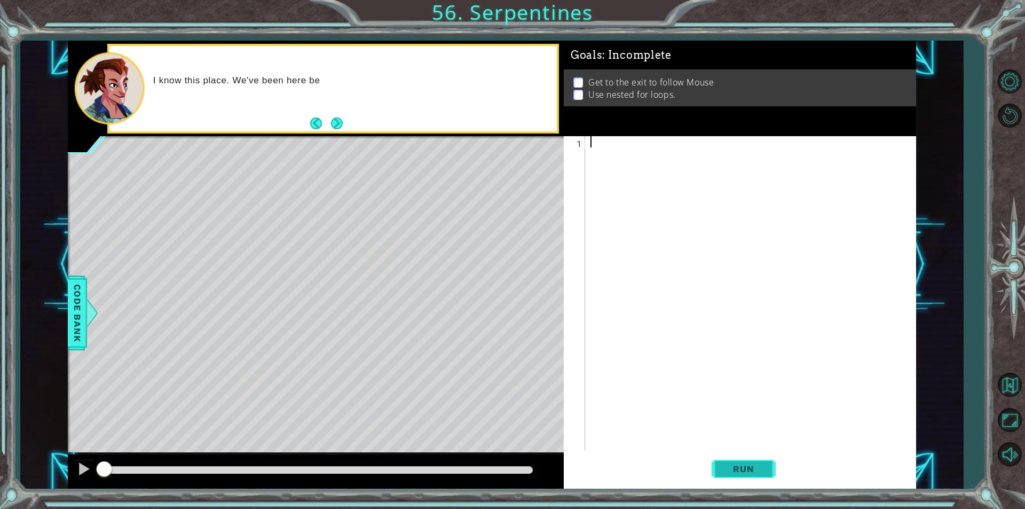
click at [751, 479] on button "Run" at bounding box center [743, 468] width 64 height 35
click at [652, 127] on div "Goals : Incomplete Get to the exit to follow Mouse Use nested for loops." at bounding box center [740, 89] width 352 height 96
click at [652, 145] on div at bounding box center [753, 304] width 330 height 336
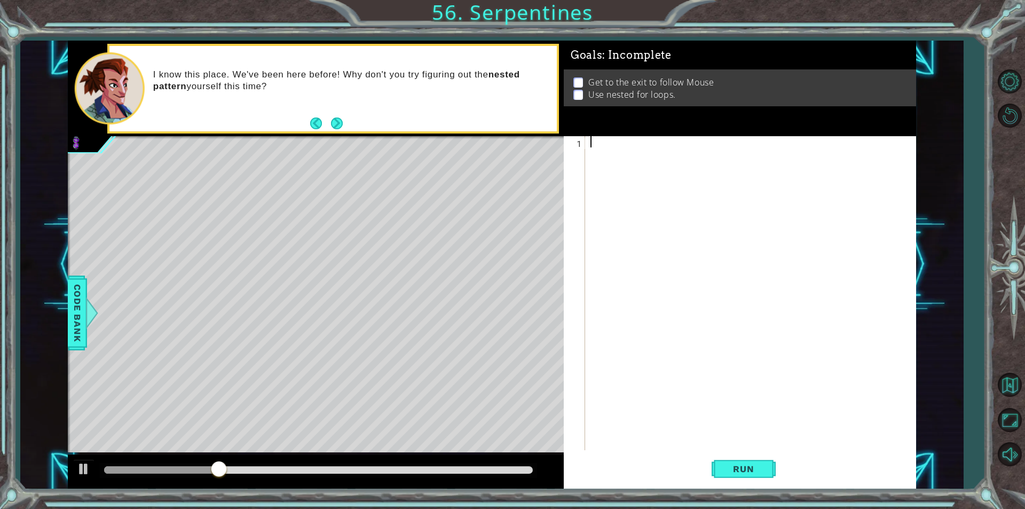
paste textarea "for (var i = 0; i < 3; i += 1) {"
type textarea "for (var i = 0; i < 3; i += 1) {"
